Goal: Manage account settings

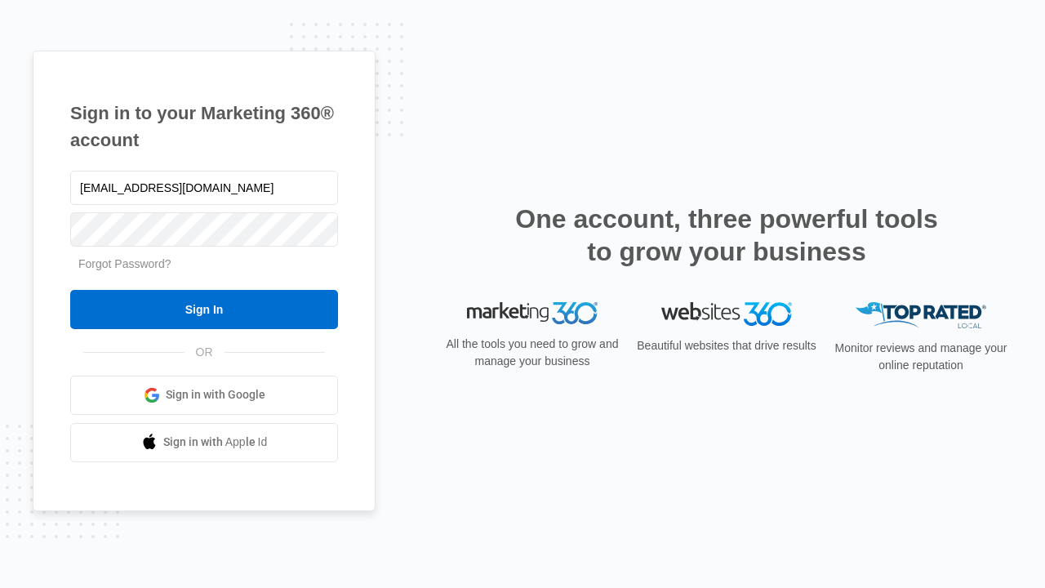
type input "[EMAIL_ADDRESS][DOMAIN_NAME]"
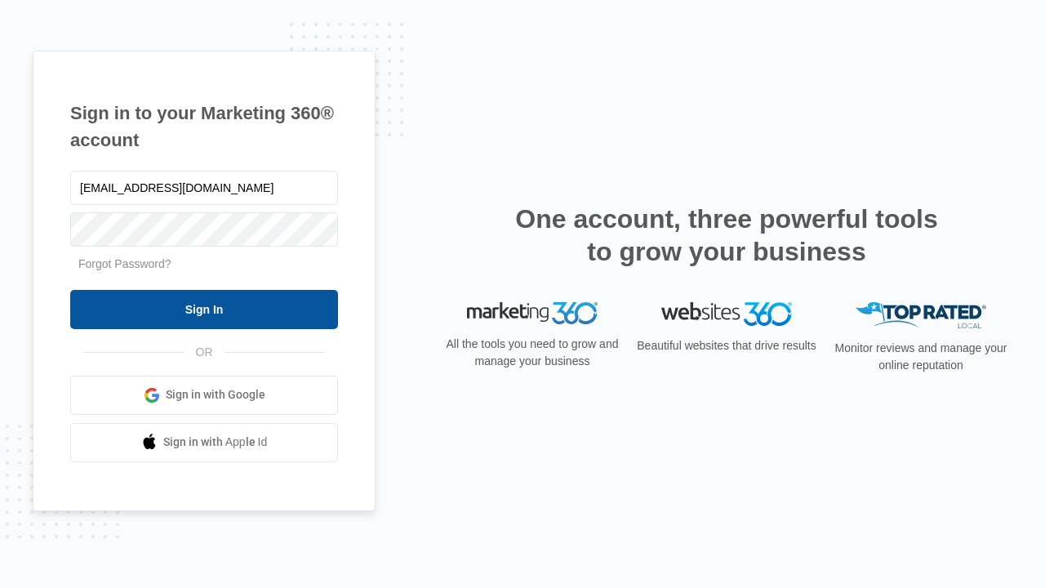
click at [204, 309] on input "Sign In" at bounding box center [204, 309] width 268 height 39
